Goal: Navigation & Orientation: Find specific page/section

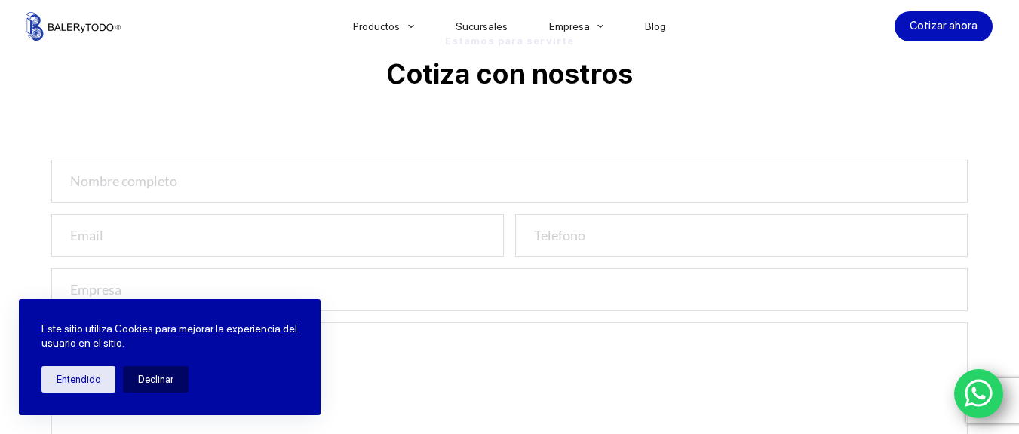
scroll to position [528, 0]
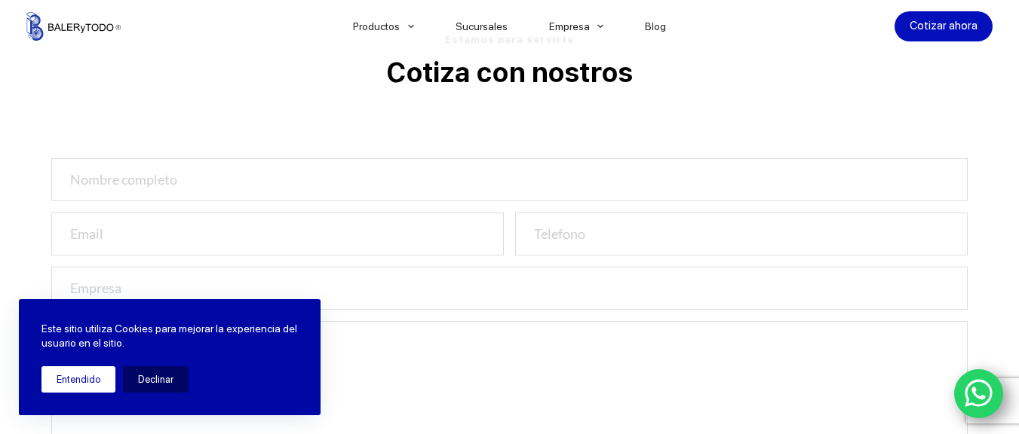
click at [94, 372] on button "Entendido" at bounding box center [78, 379] width 74 height 26
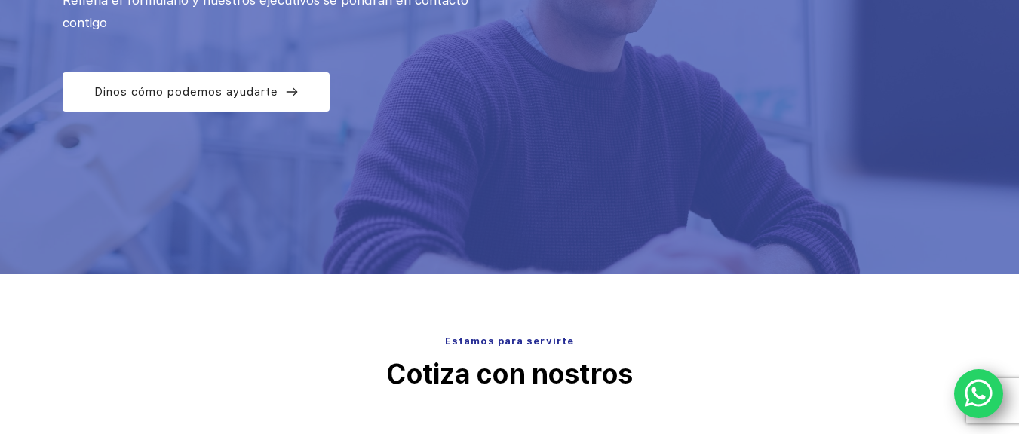
scroll to position [0, 0]
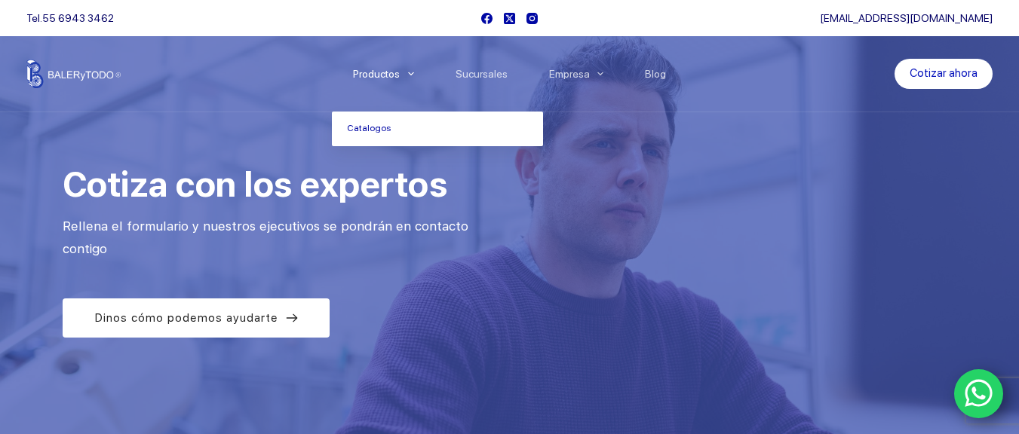
click at [414, 75] on icon "Menu Principal" at bounding box center [411, 74] width 6 height 4
click at [387, 133] on link "Catalogos" at bounding box center [437, 129] width 211 height 35
